Goal: Transaction & Acquisition: Download file/media

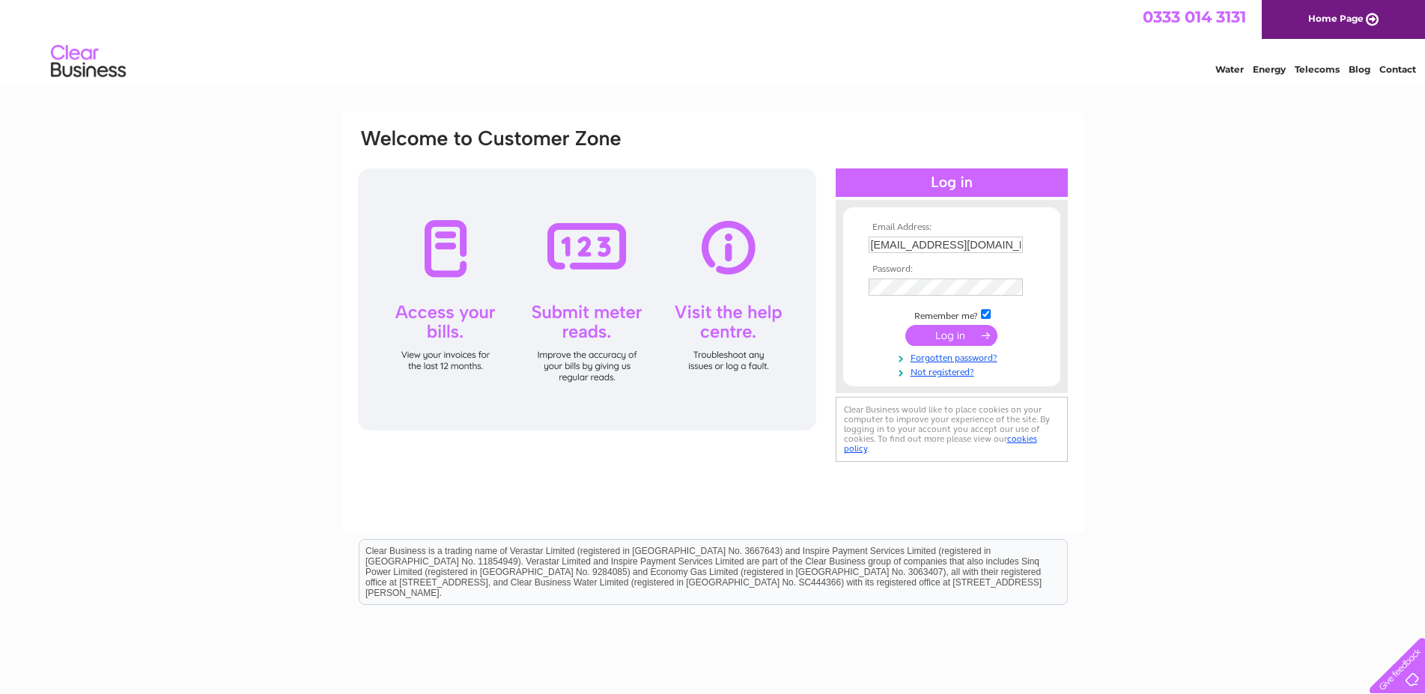
click at [952, 338] on input "submit" at bounding box center [951, 335] width 92 height 21
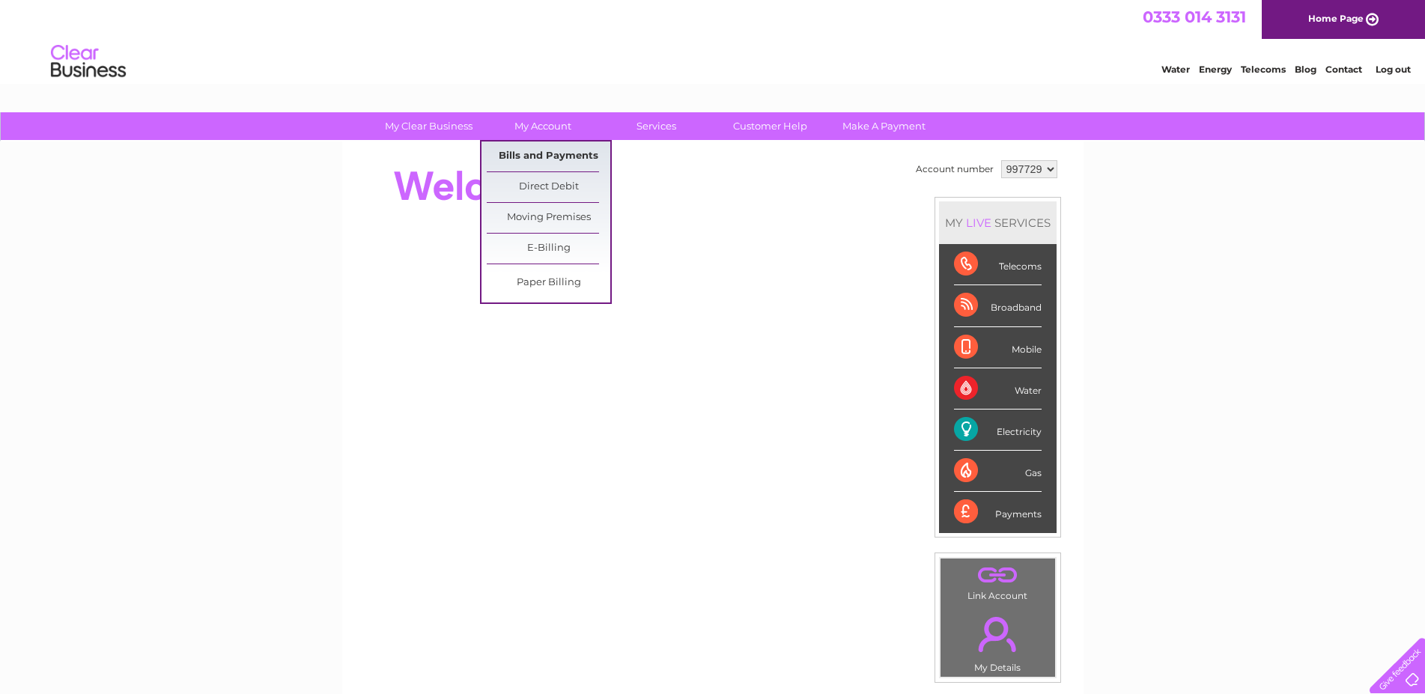
click at [541, 150] on link "Bills and Payments" at bounding box center [549, 156] width 124 height 30
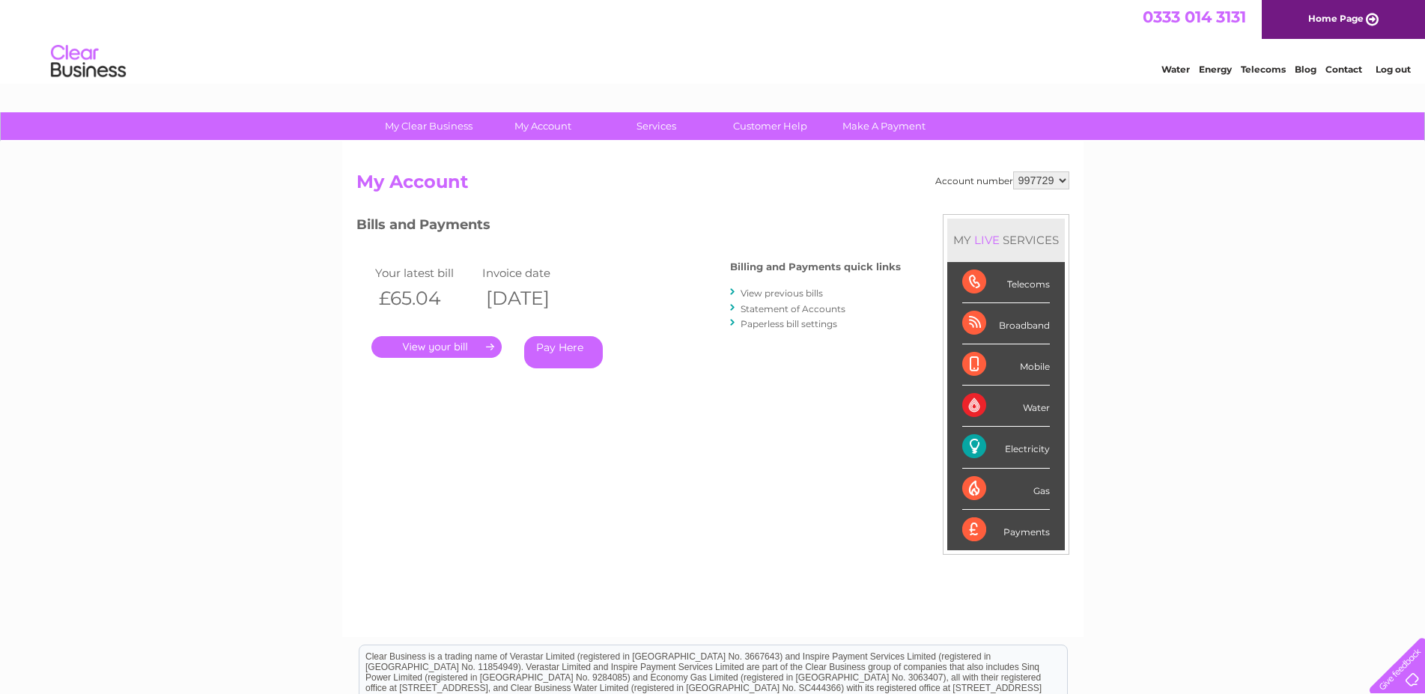
click at [459, 350] on link "." at bounding box center [436, 347] width 130 height 22
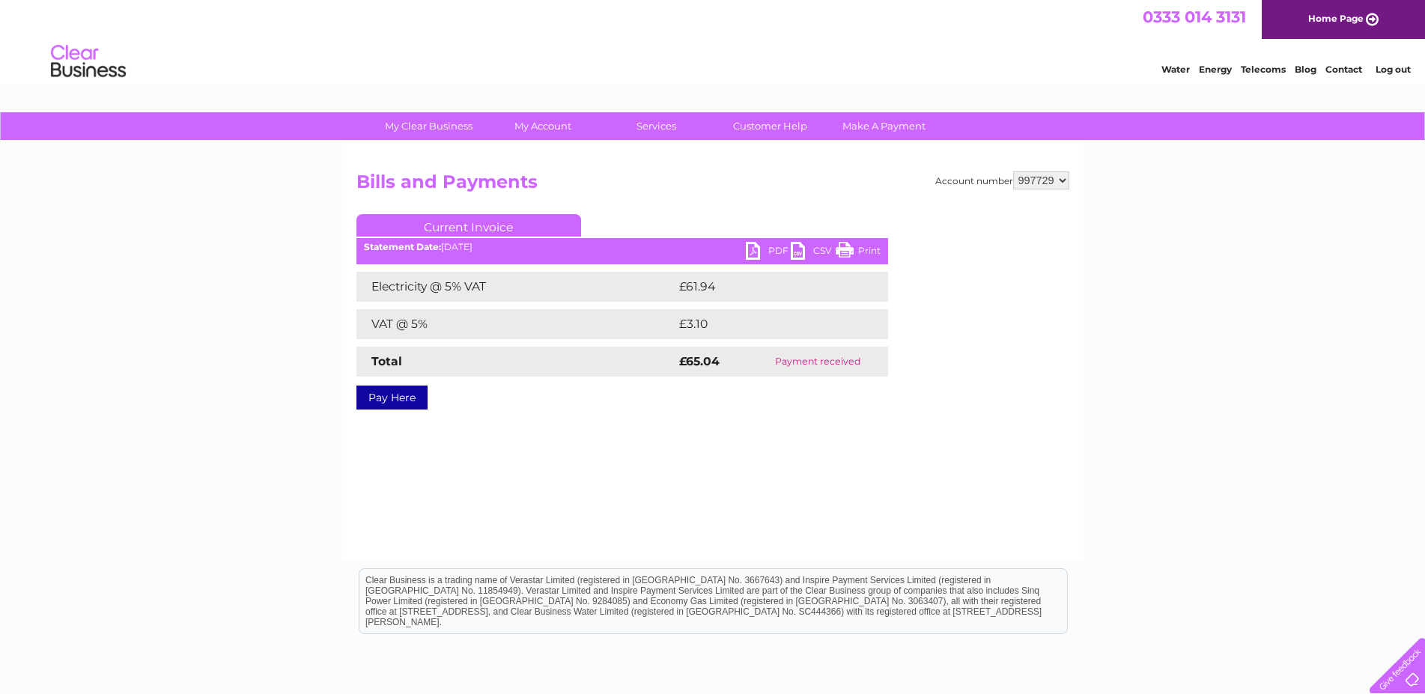
click at [767, 246] on link "PDF" at bounding box center [768, 253] width 45 height 22
